Goal: Transaction & Acquisition: Purchase product/service

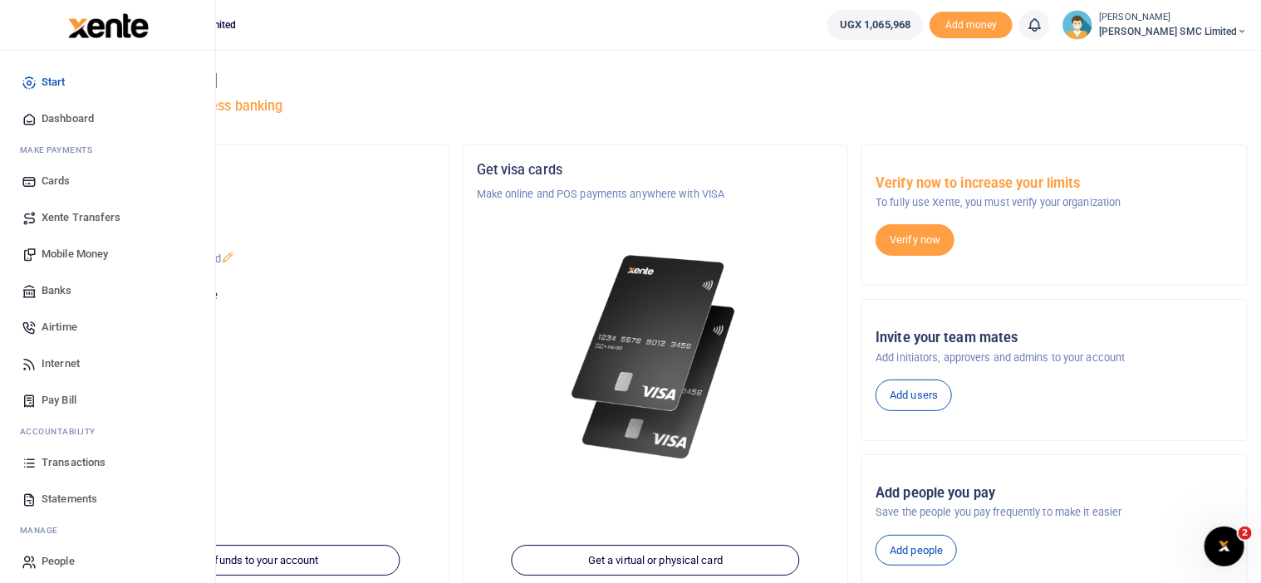
click at [61, 451] on link "Transactions" at bounding box center [107, 462] width 189 height 37
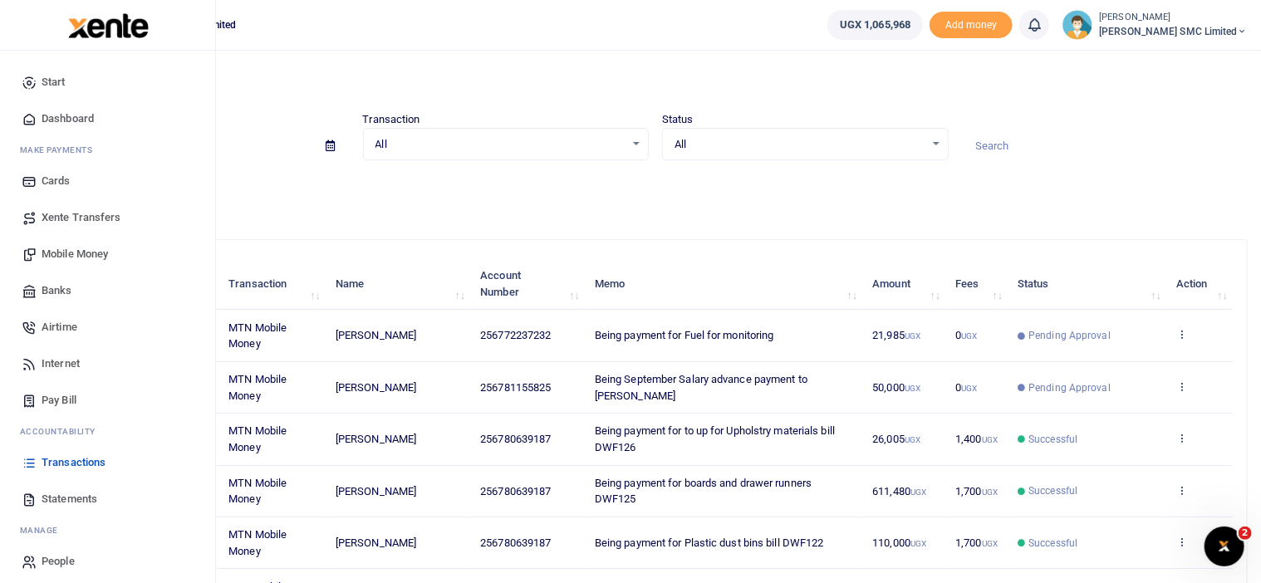
click at [91, 252] on span "Mobile Money" at bounding box center [75, 254] width 66 height 17
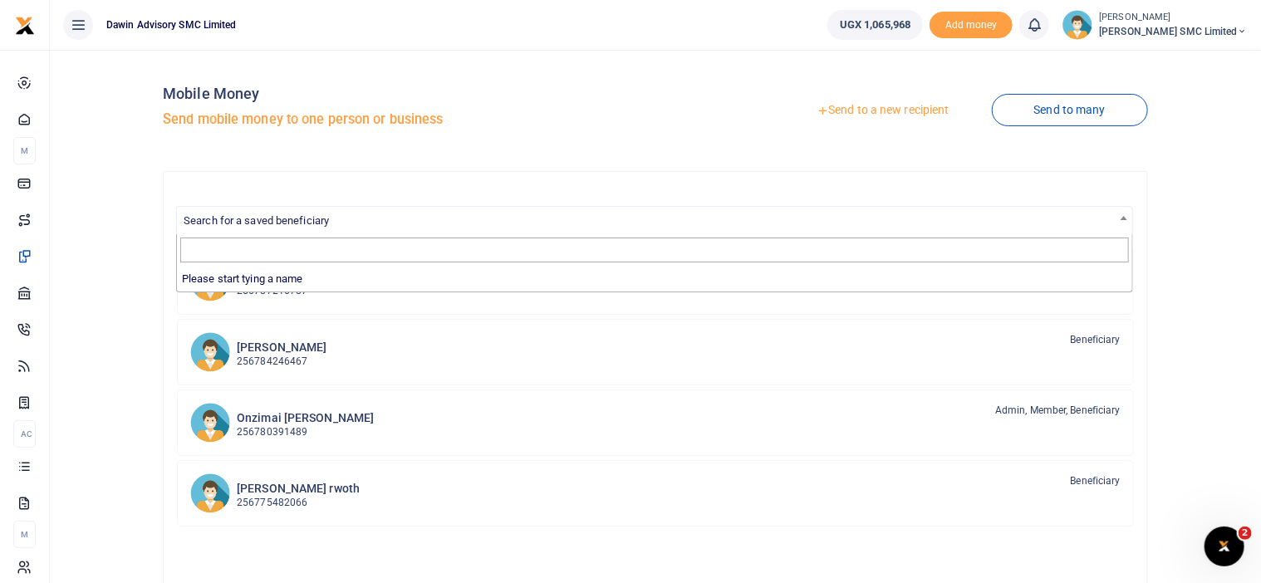
click at [306, 216] on span "Search for a saved beneficiary" at bounding box center [256, 220] width 145 height 12
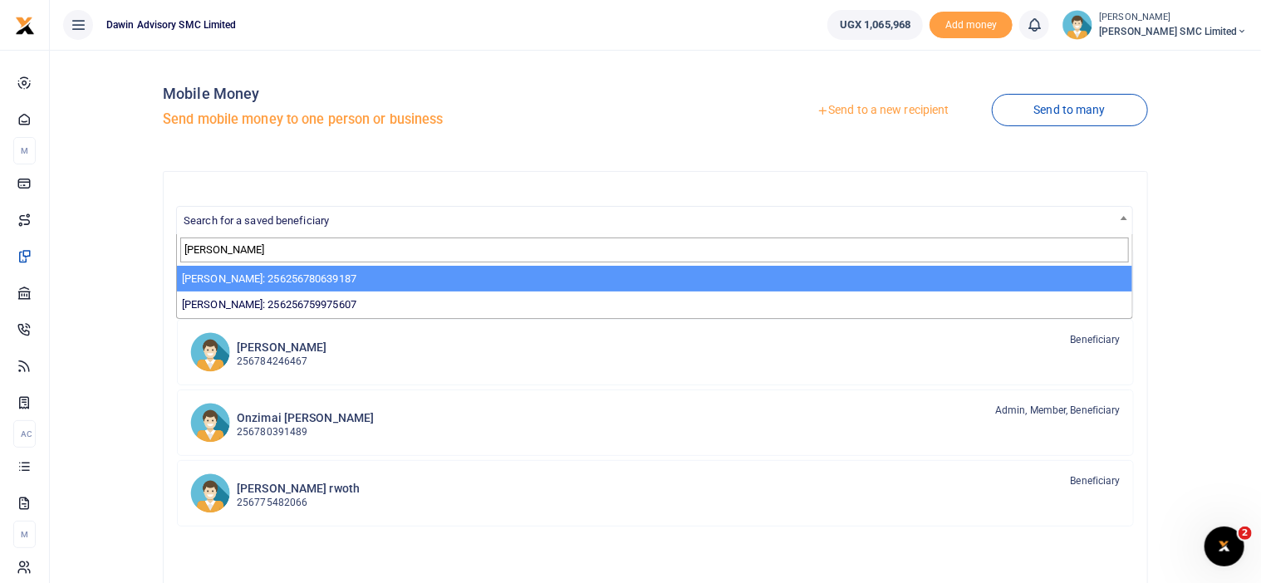
type input "palan"
select select "3598"
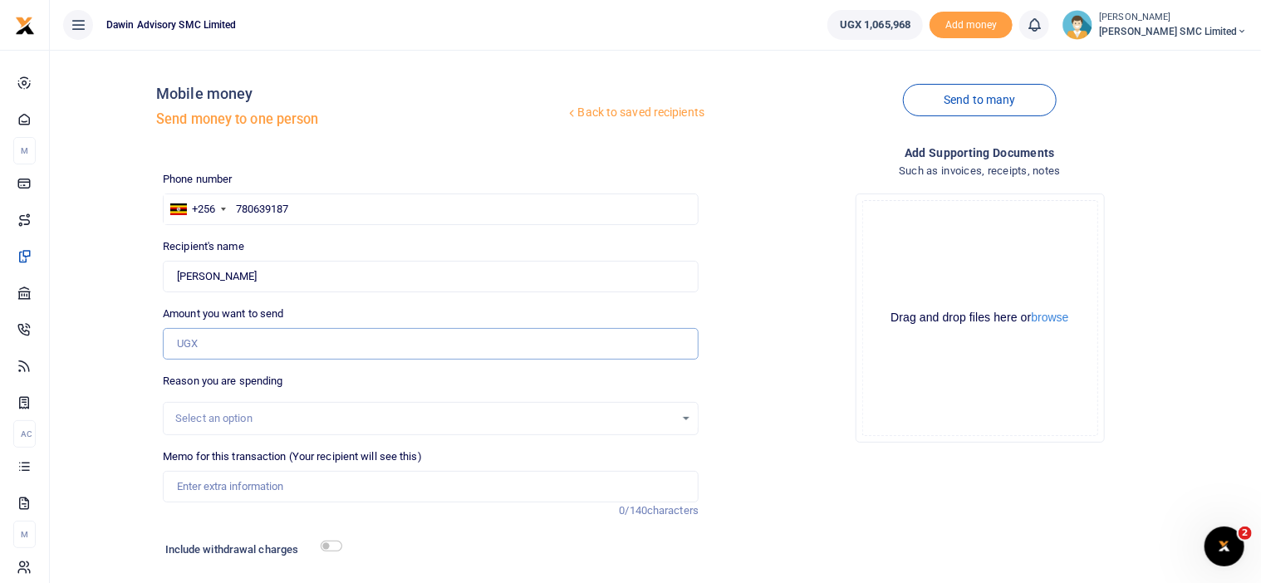
click at [212, 351] on input "Amount you want to send" at bounding box center [431, 344] width 536 height 32
type input "10,000"
click at [282, 500] on input "Memo for this transaction (Your recipient will see this)" at bounding box center [431, 487] width 536 height 32
type input "Being payment for delivery of Uphosrty materials DWF127"
click at [337, 547] on input "checkbox" at bounding box center [332, 546] width 22 height 11
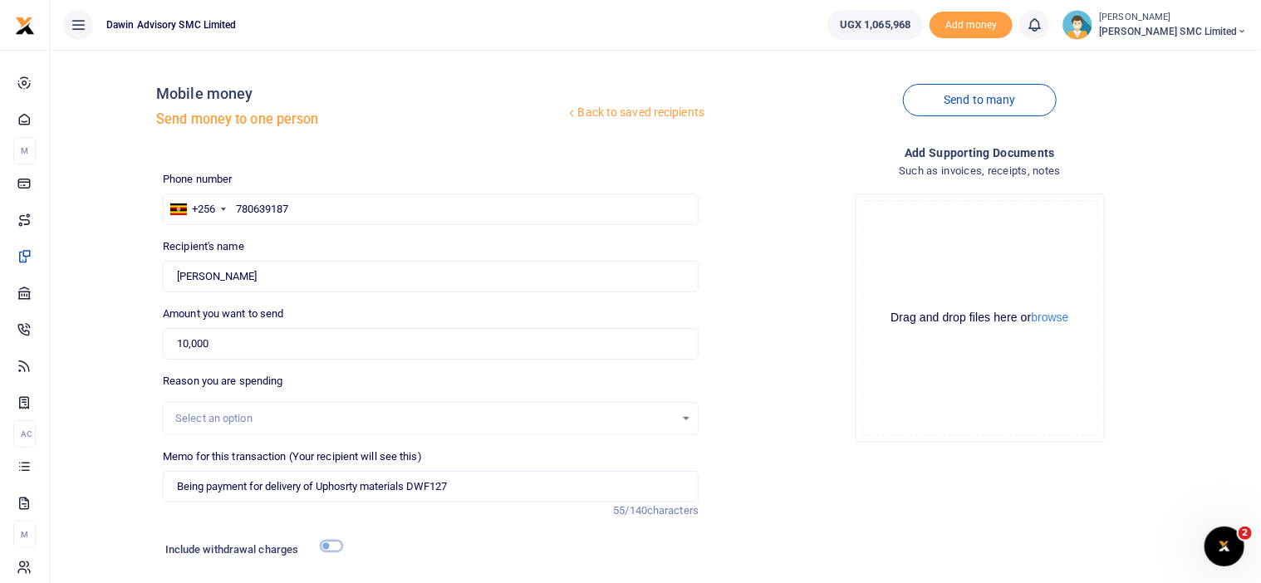
checkbox input "true"
click at [737, 408] on div "Drop your files here Drag and drop files here or browse Powered by Uppy" at bounding box center [980, 318] width 536 height 276
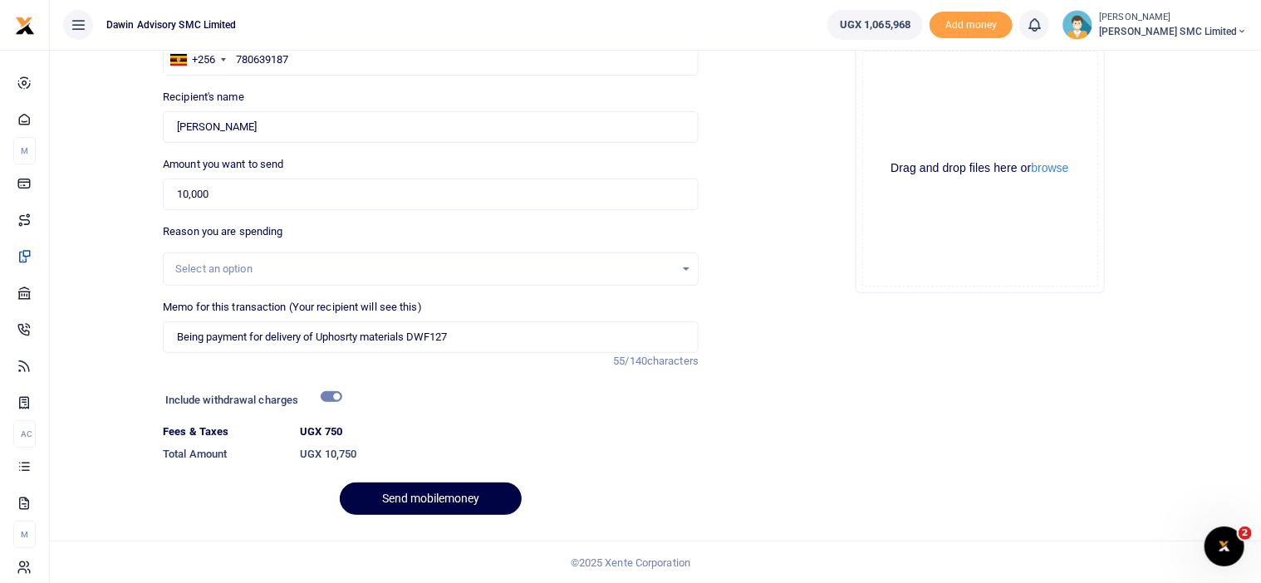
scroll to position [150, 0]
click at [438, 497] on button "Send mobilemoney" at bounding box center [431, 498] width 182 height 32
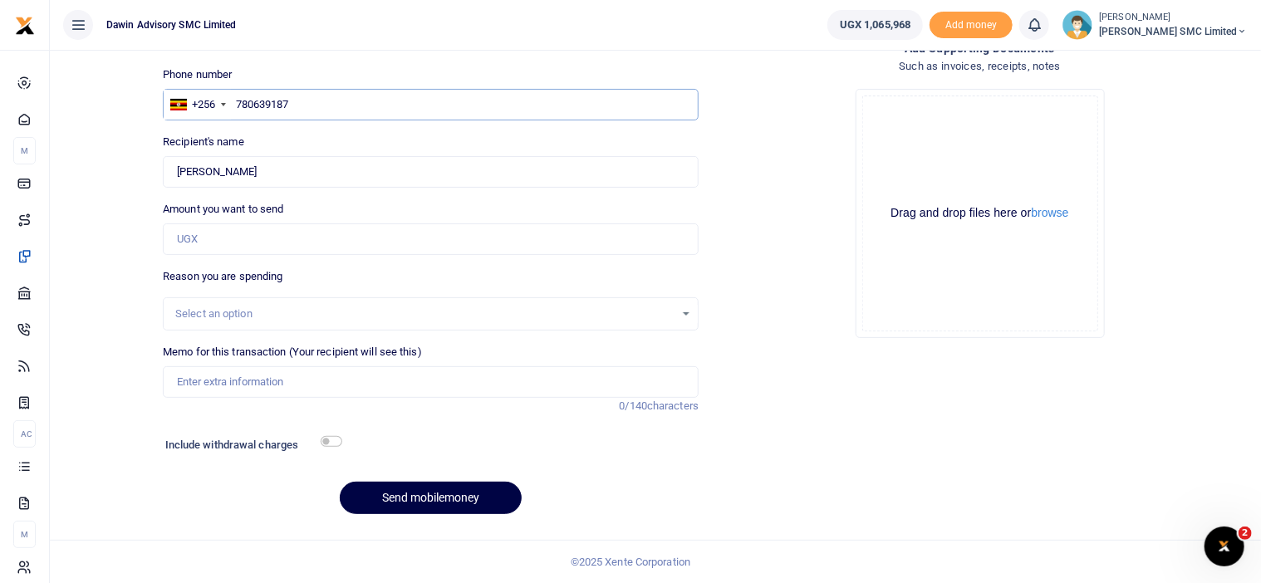
click at [294, 97] on input "780639187" at bounding box center [431, 105] width 536 height 32
type input "7"
type input "775482066"
type input "Robert Omar Rwoth"
type input "775482066"
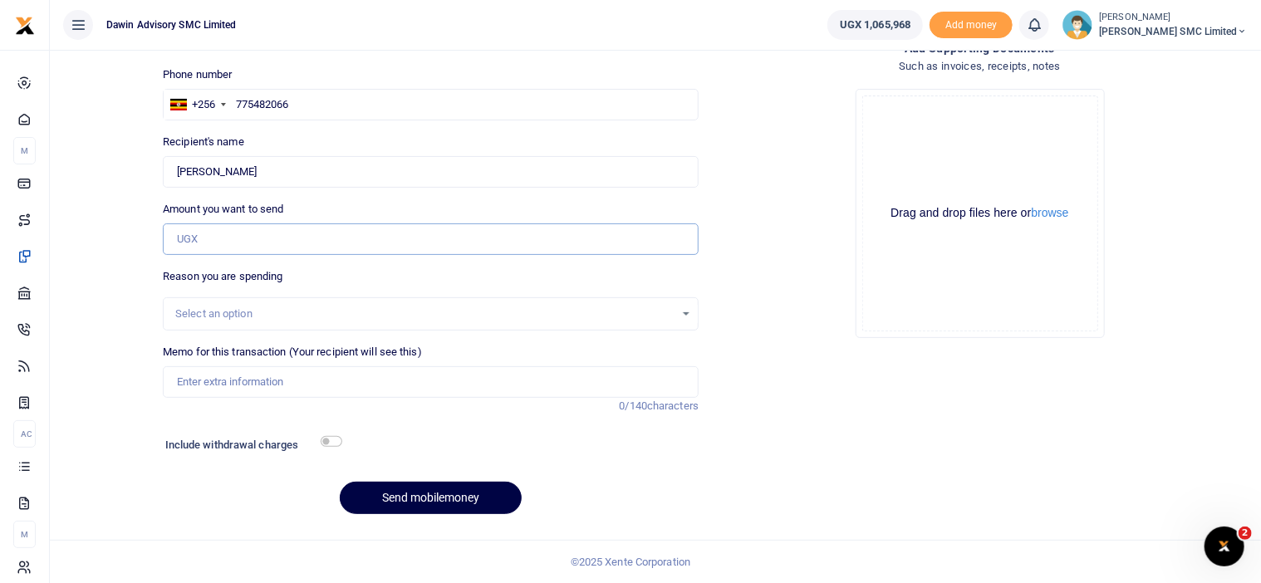
click at [204, 248] on input "Amount you want to send" at bounding box center [431, 239] width 536 height 32
type input "15,000"
click at [86, 373] on div "Back to saved recipients Mobile money Send money to one person Send to many Pho…" at bounding box center [655, 242] width 1198 height 569
click at [213, 380] on input "Memo for this transaction (Your recipient will see this)" at bounding box center [431, 382] width 536 height 32
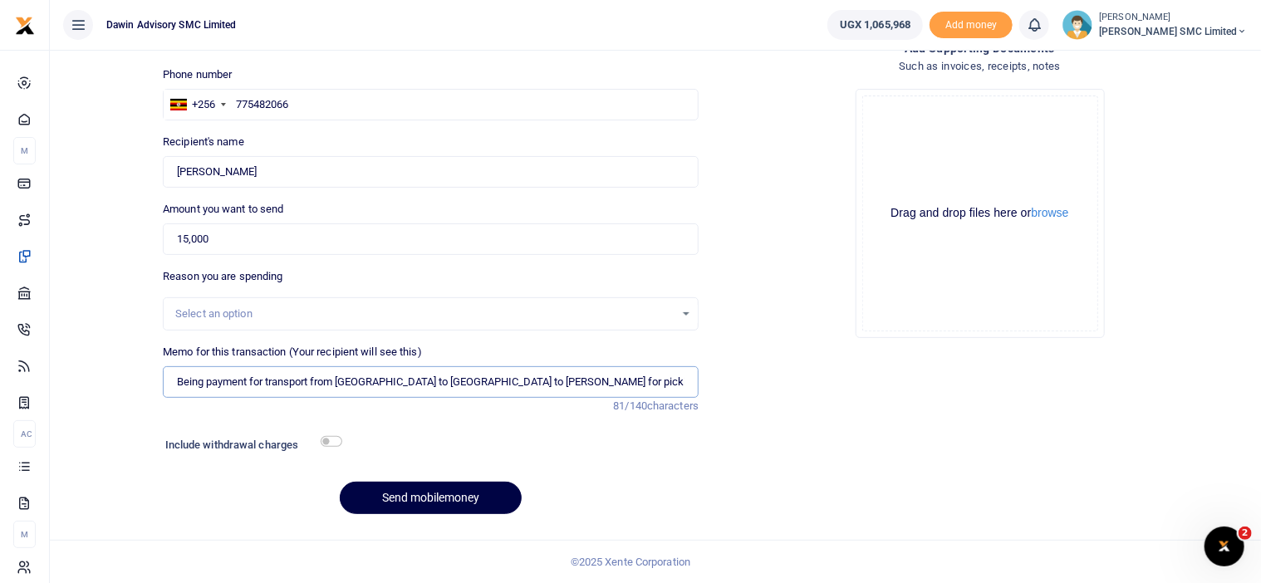
type input "Being payment for transport from Dawin to Kiyembe to Allan for picking materials"
click at [332, 440] on input "checkbox" at bounding box center [332, 441] width 22 height 11
checkbox input "true"
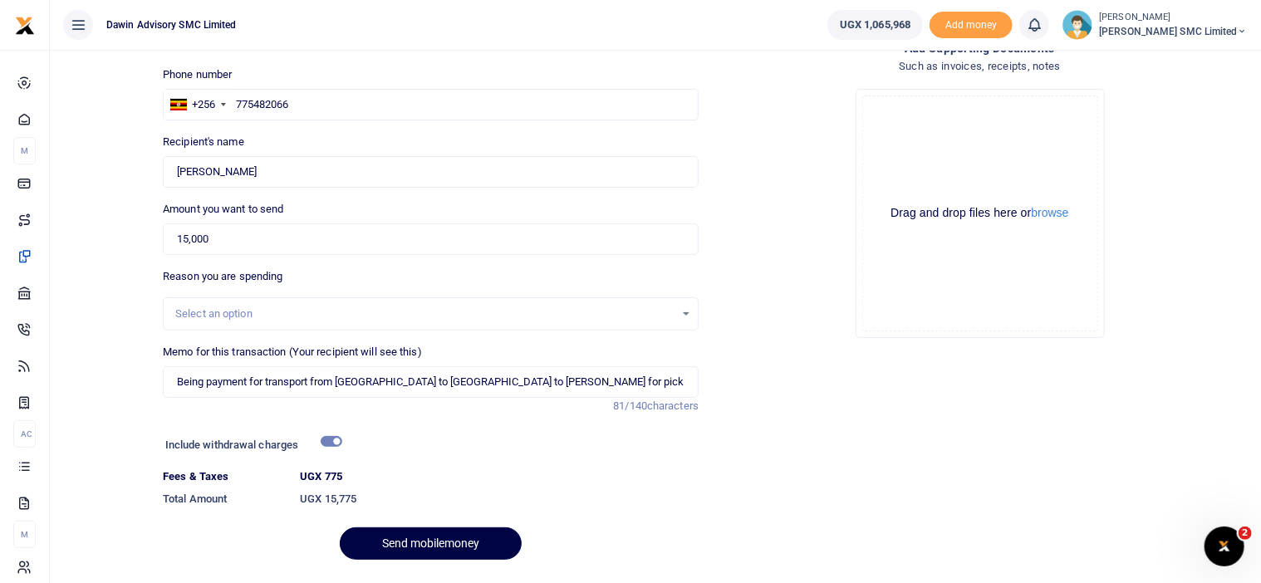
click at [761, 305] on div "Drop your files here Drag and drop files here or browse Powered by Uppy" at bounding box center [980, 214] width 536 height 276
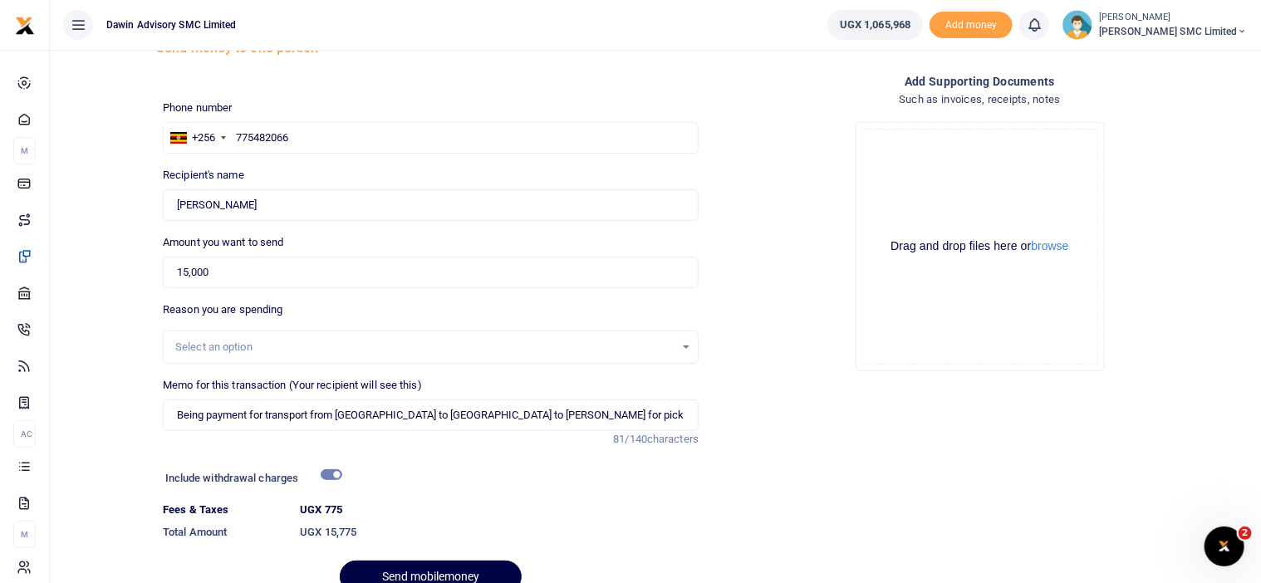
scroll to position [150, 0]
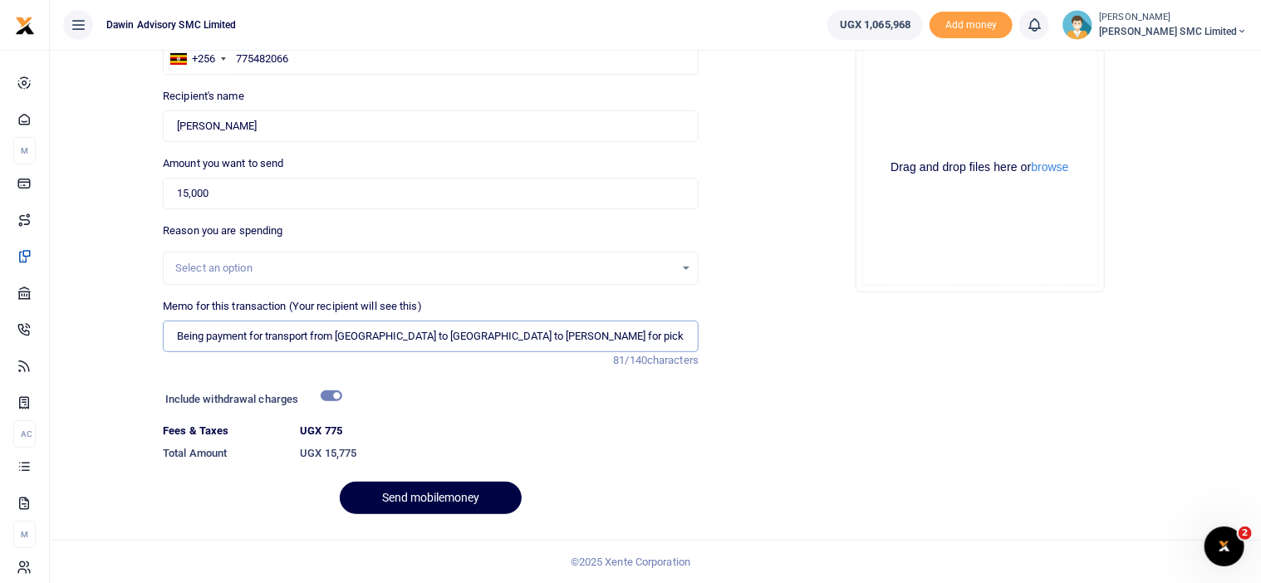
click at [592, 338] on input "Being payment for transport from Dawin to Kiyembe to Allan for picking materials" at bounding box center [431, 337] width 536 height 32
type input "Being payment for transport from Dawin to Kiyembe to Allan for picking material…"
click at [480, 490] on button "Send mobilemoney" at bounding box center [431, 498] width 182 height 32
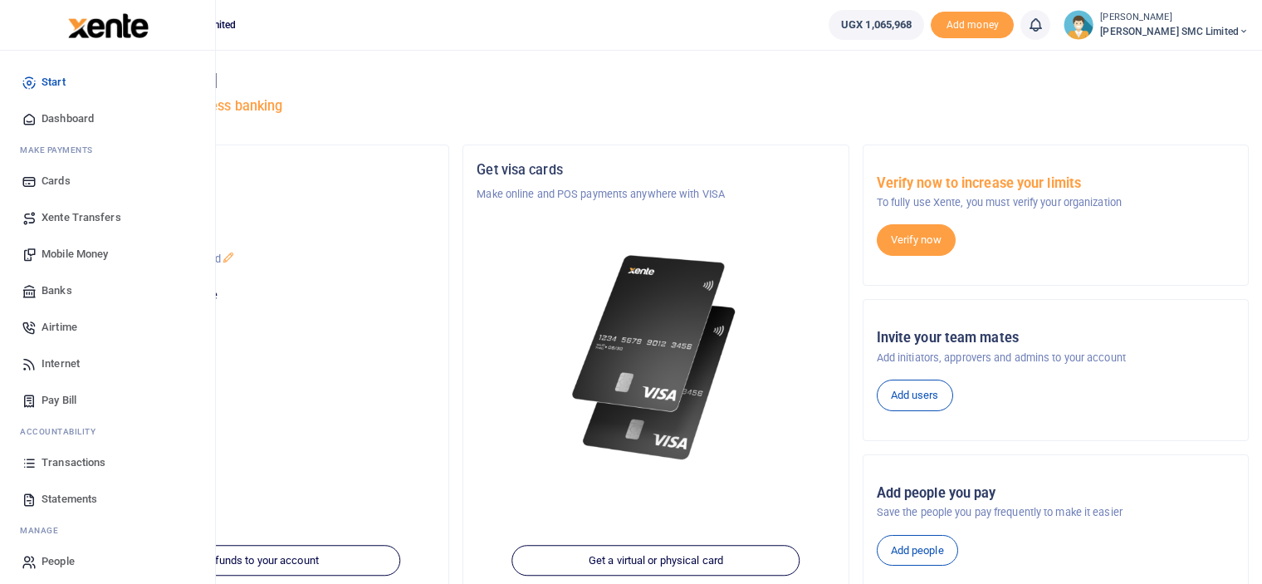
click at [50, 246] on span "Mobile Money" at bounding box center [75, 254] width 66 height 17
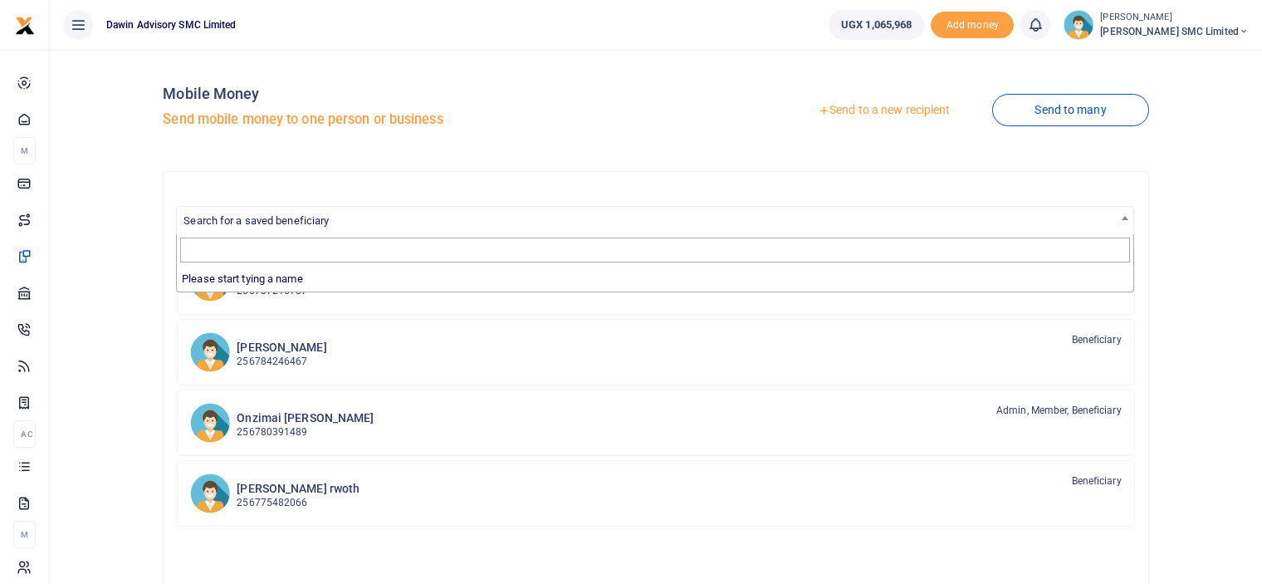
click at [249, 220] on span "Search for a saved beneficiary" at bounding box center [256, 220] width 145 height 12
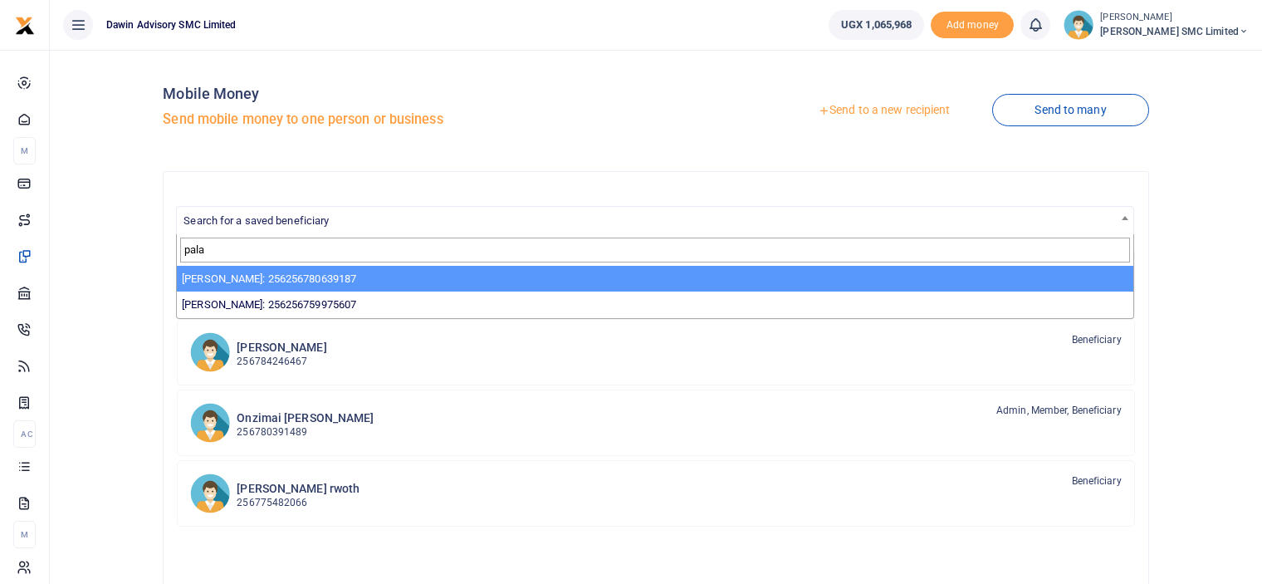
type input "pala"
select select "3598"
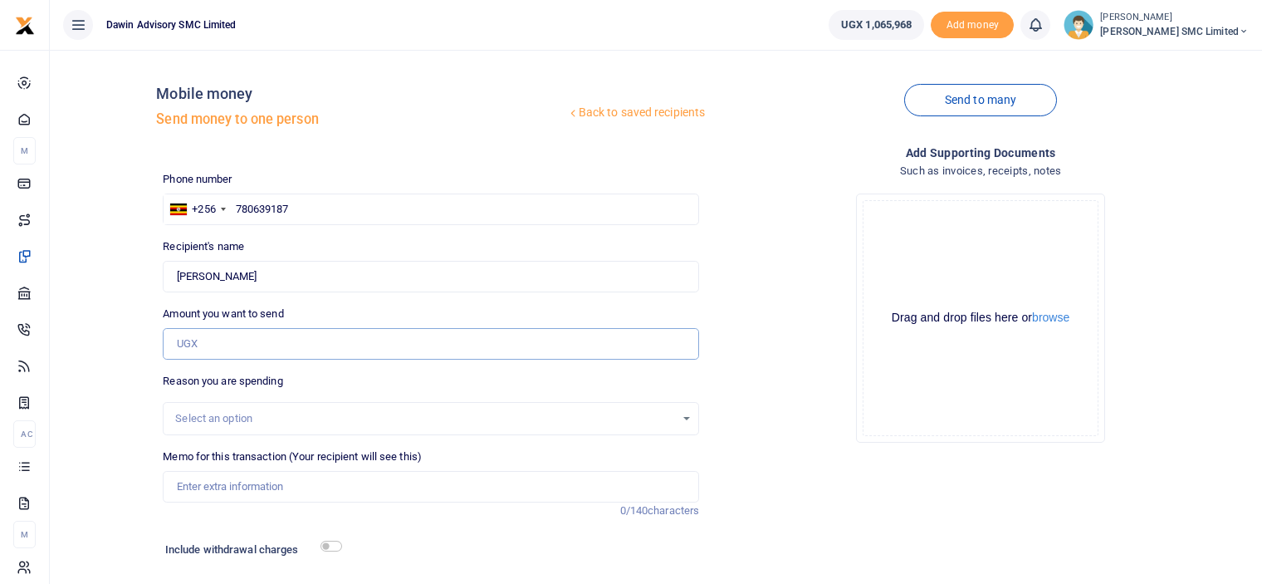
click at [194, 342] on input "Amount you want to send" at bounding box center [431, 344] width 536 height 32
type input "50,000"
click at [759, 346] on div "Drop your files here Drag and drop files here or browse Powered by Uppy" at bounding box center [981, 318] width 536 height 276
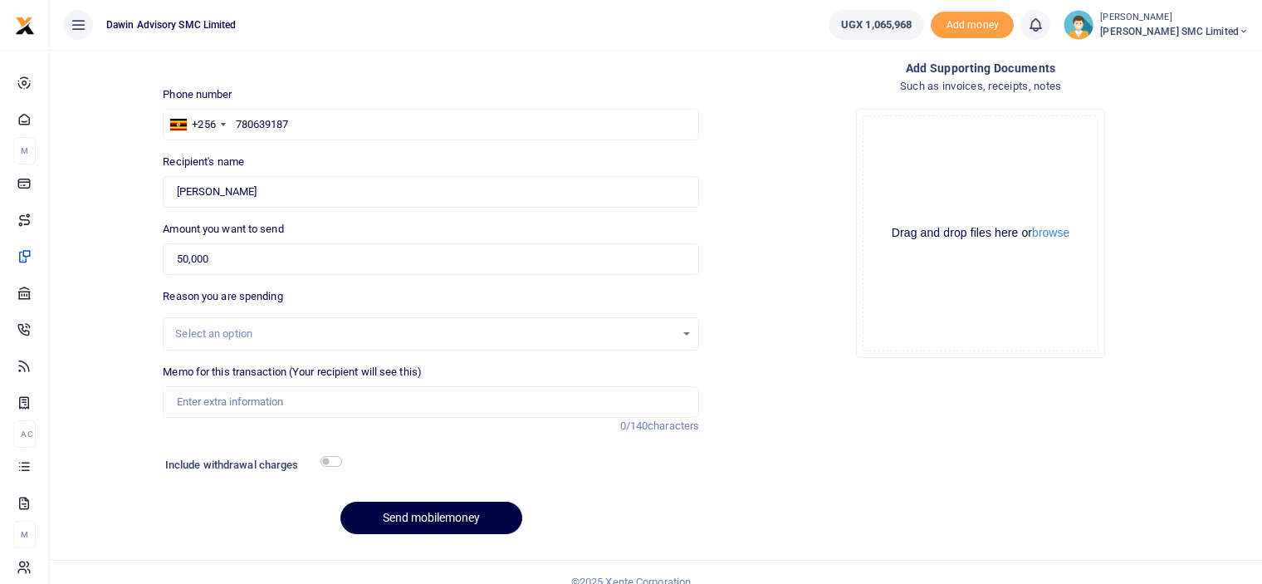
scroll to position [103, 0]
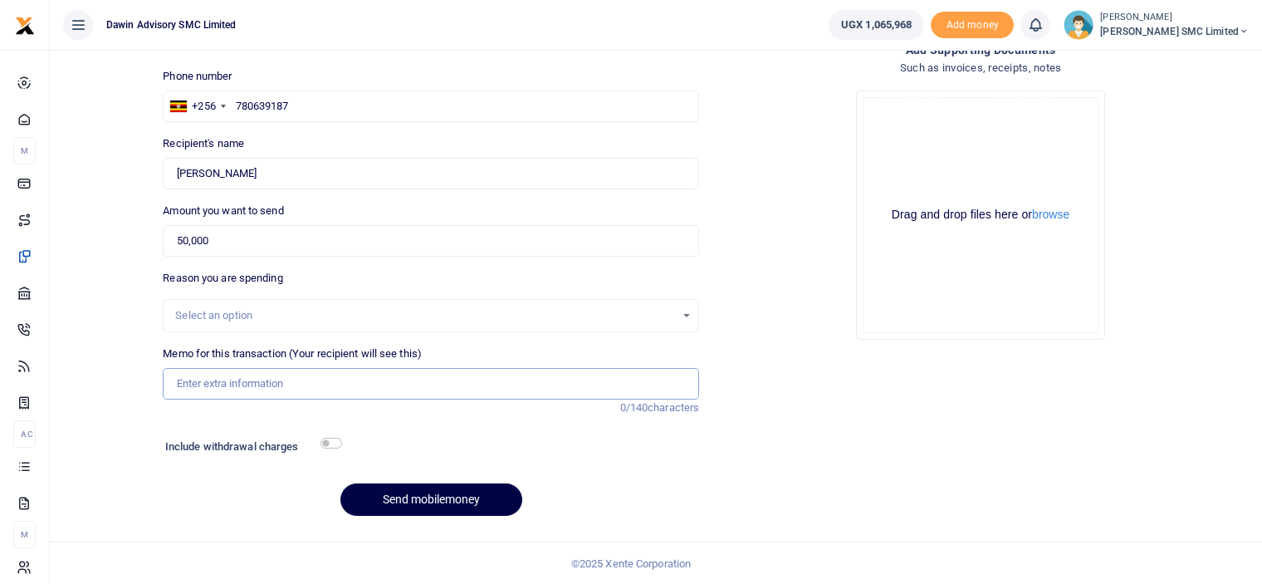
click at [286, 375] on input "Memo for this transaction (Your recipient will see this)" at bounding box center [431, 384] width 536 height 32
type input "Being payment for truck fees for the delivery of boards"
click at [331, 443] on input "checkbox" at bounding box center [332, 443] width 22 height 11
checkbox input "true"
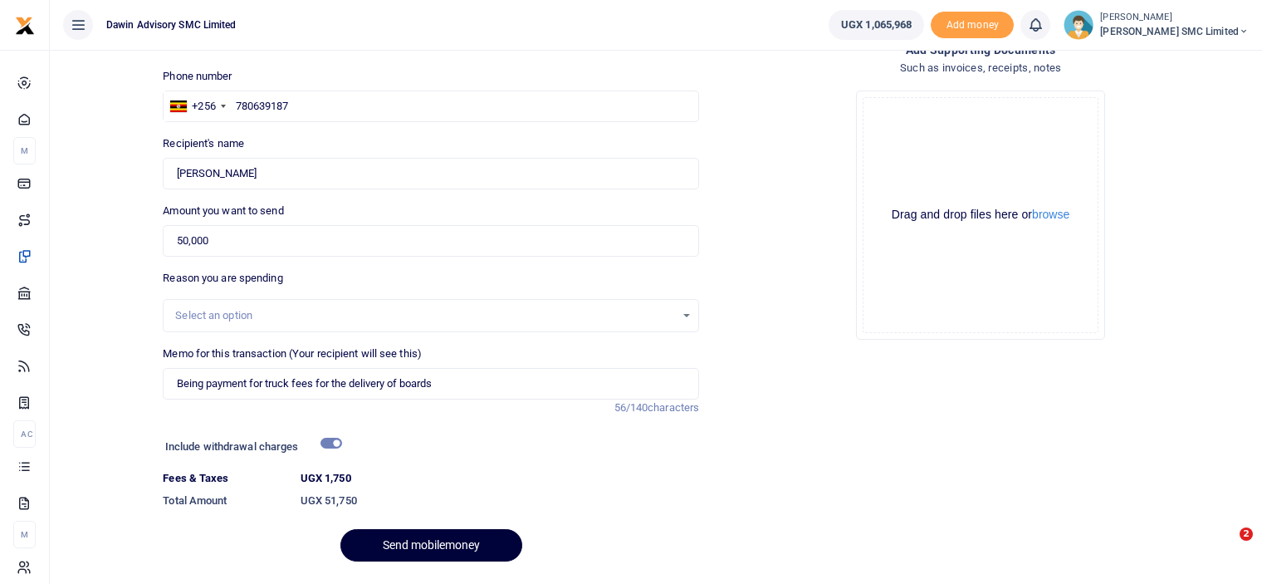
click at [422, 534] on button "Send mobilemoney" at bounding box center [431, 545] width 182 height 32
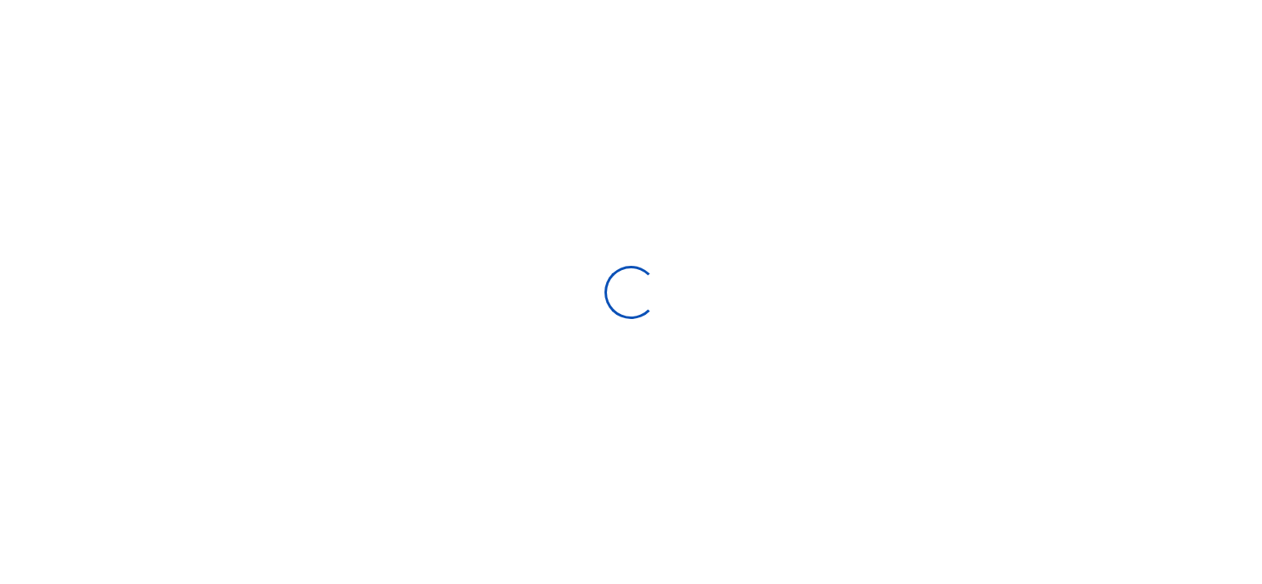
select select
